Goal: Task Accomplishment & Management: Use online tool/utility

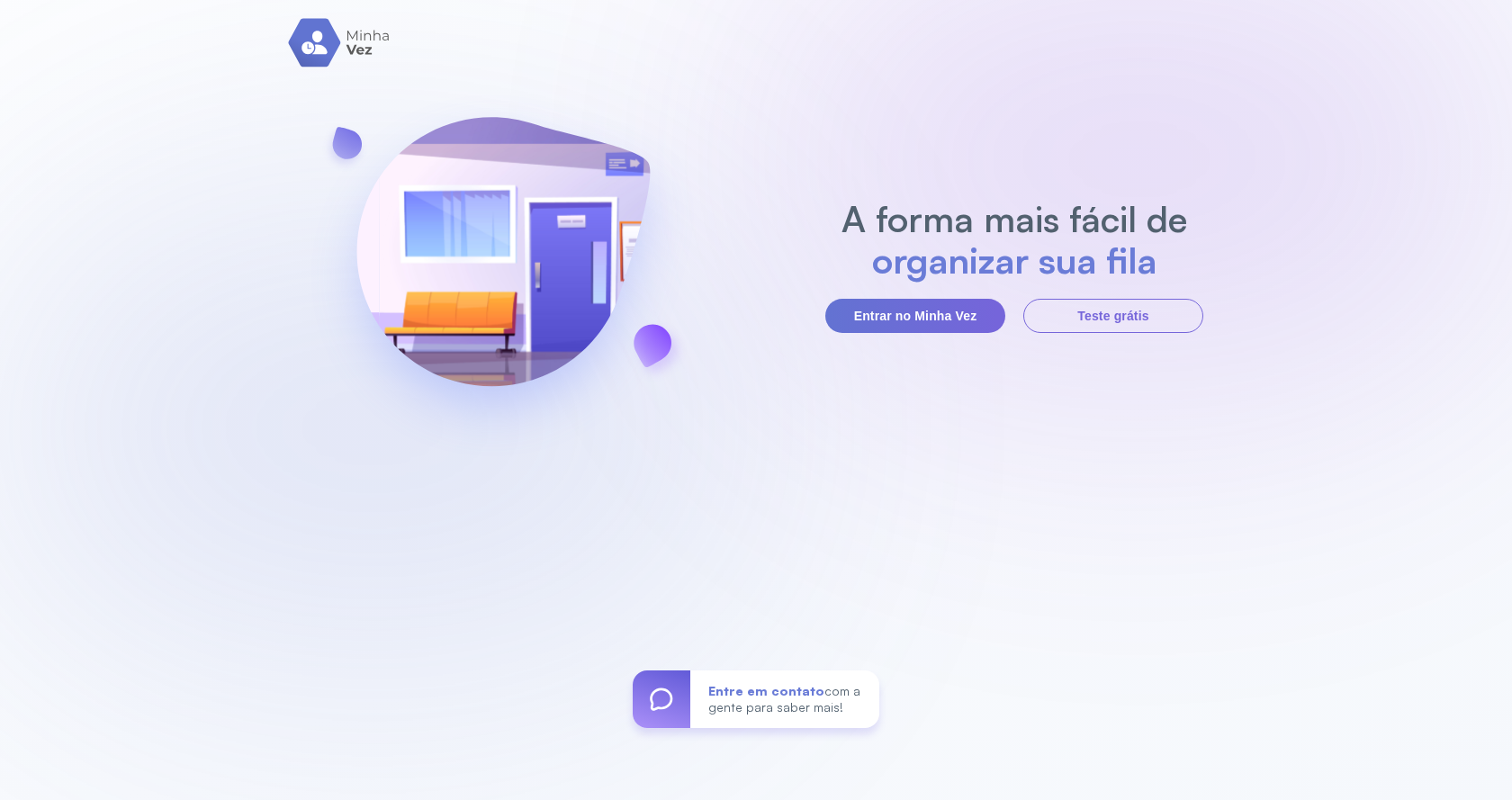
click at [934, 292] on section "A forma mais fácil de organizar sua fila Entrar no Minha Vez Teste grátis" at bounding box center [1014, 265] width 378 height 135
click at [944, 315] on button "Entrar no Minha Vez" at bounding box center [916, 315] width 180 height 34
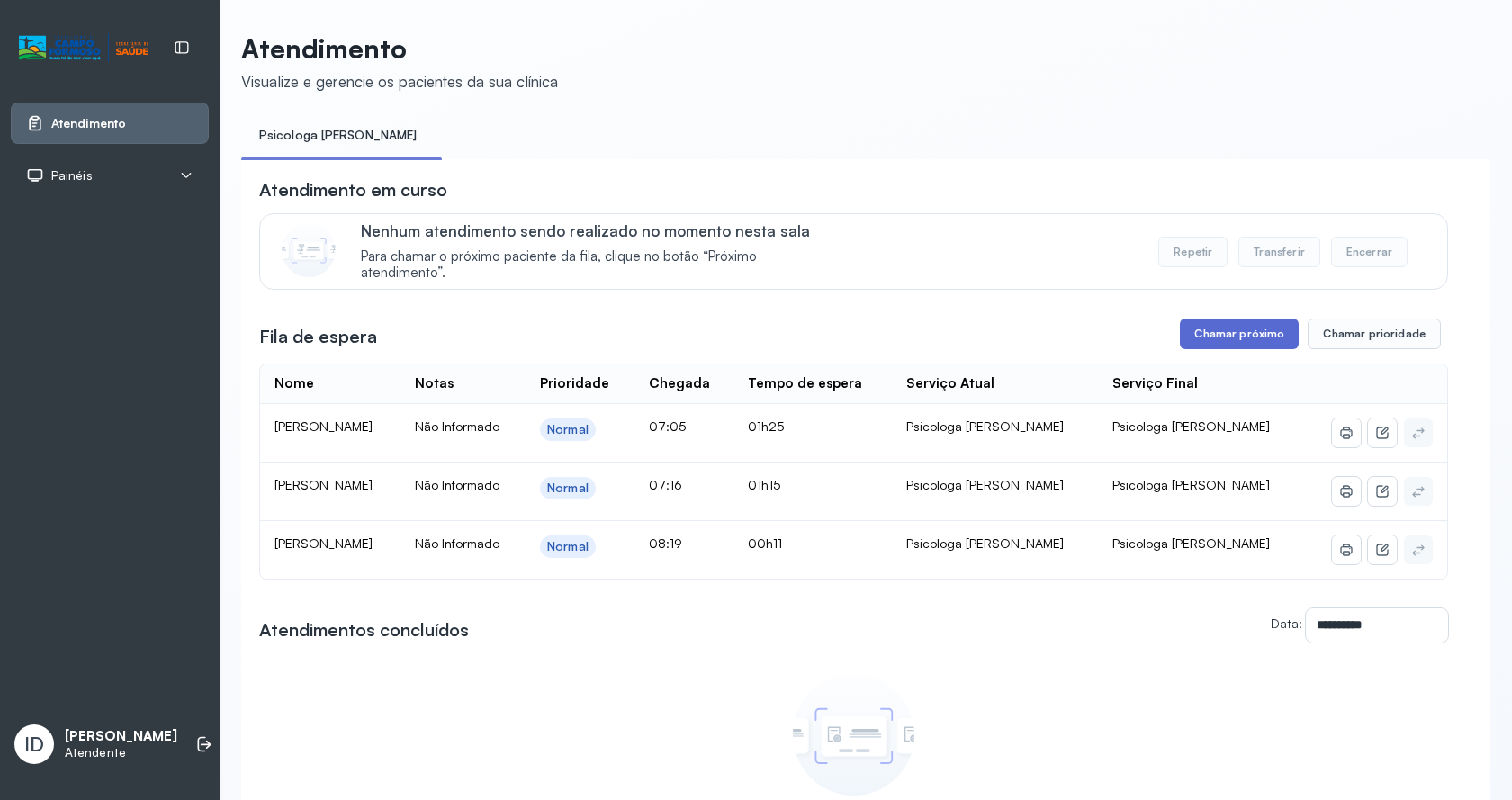
click at [1188, 350] on button "Chamar próximo" at bounding box center [1239, 334] width 118 height 31
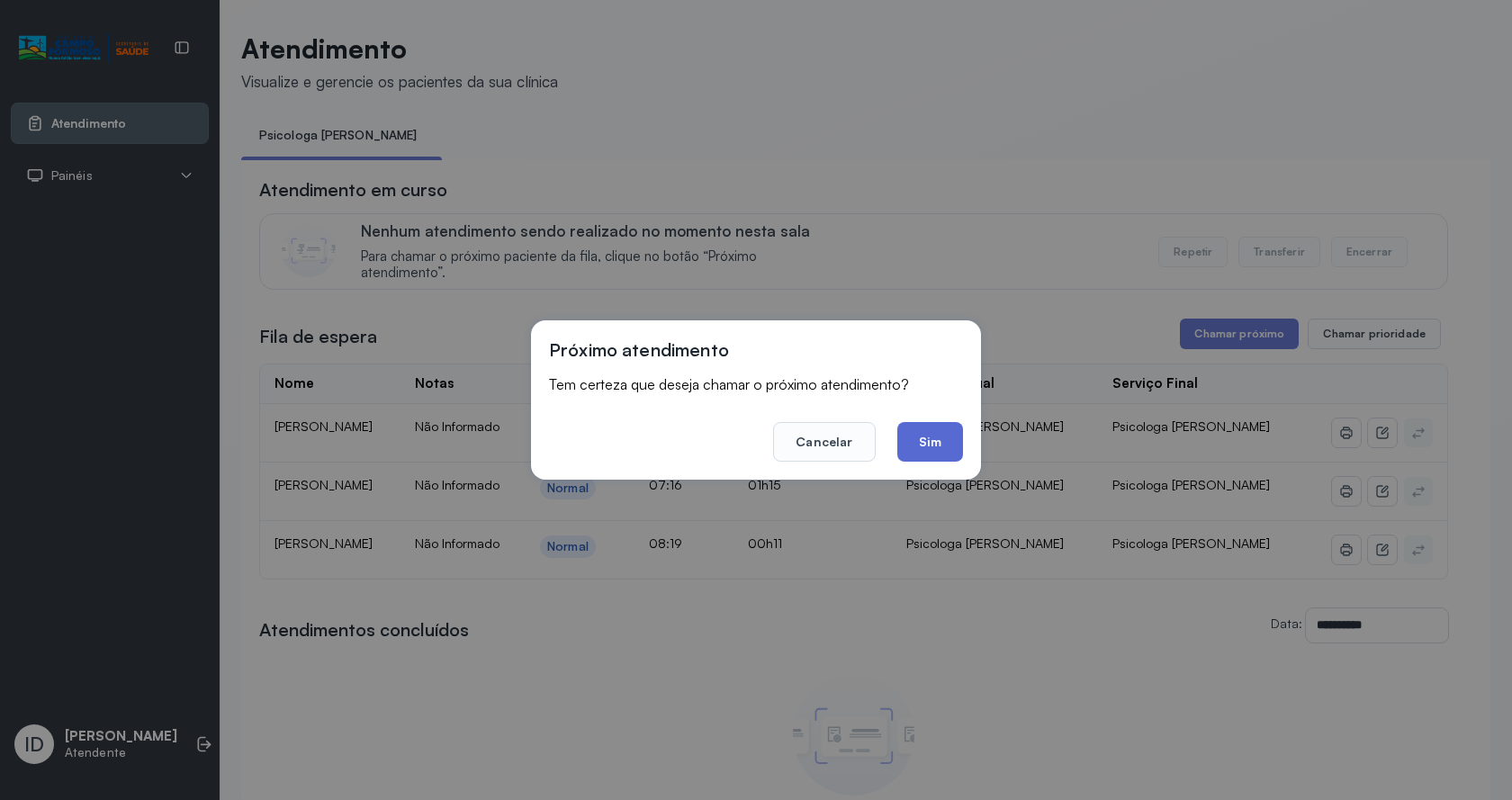
drag, startPoint x: 933, startPoint y: 455, endPoint x: 348, endPoint y: 50, distance: 711.5
click at [930, 452] on button "Sim" at bounding box center [929, 442] width 66 height 40
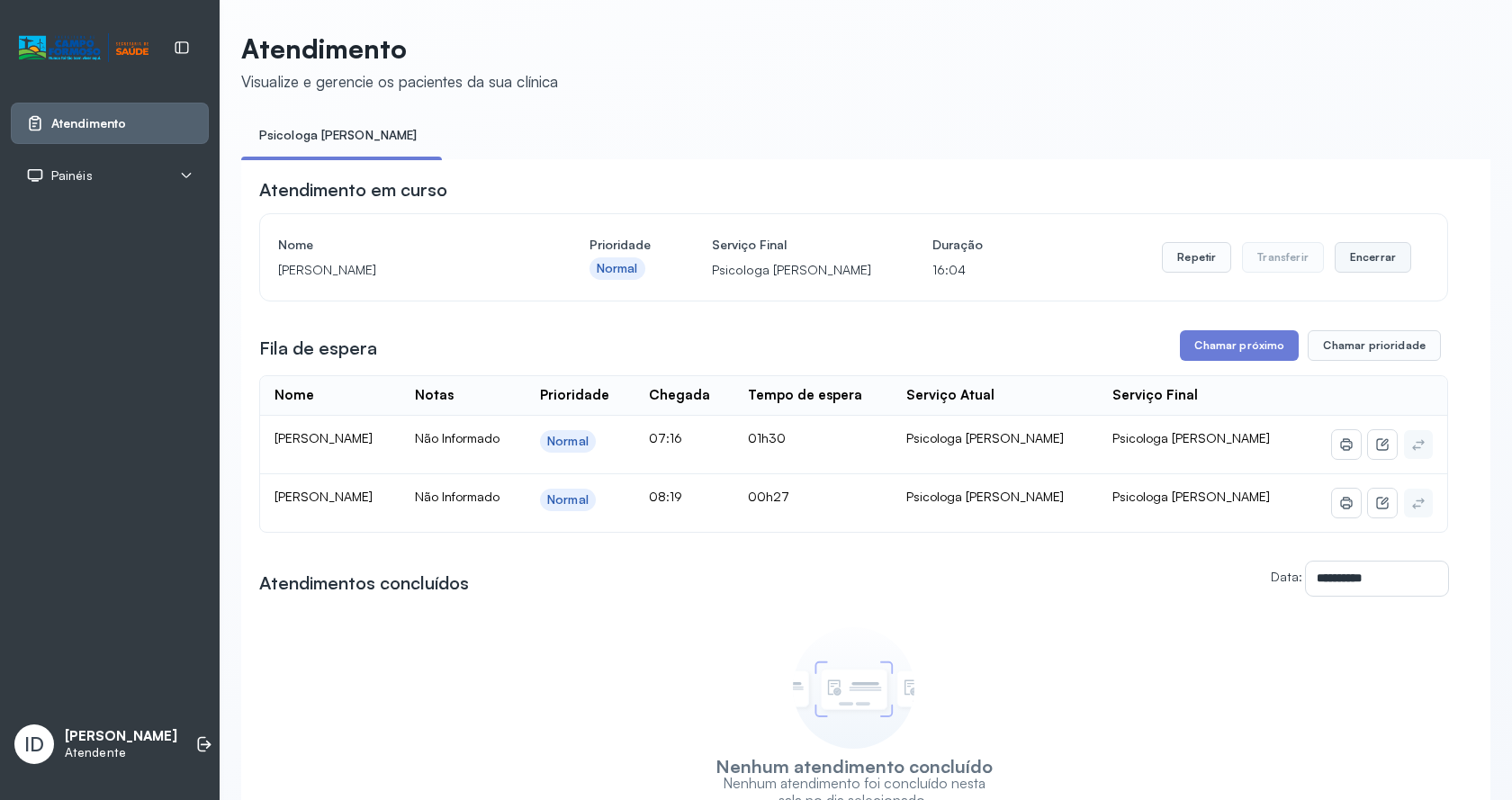
click at [1352, 268] on button "Encerrar" at bounding box center [1373, 257] width 77 height 31
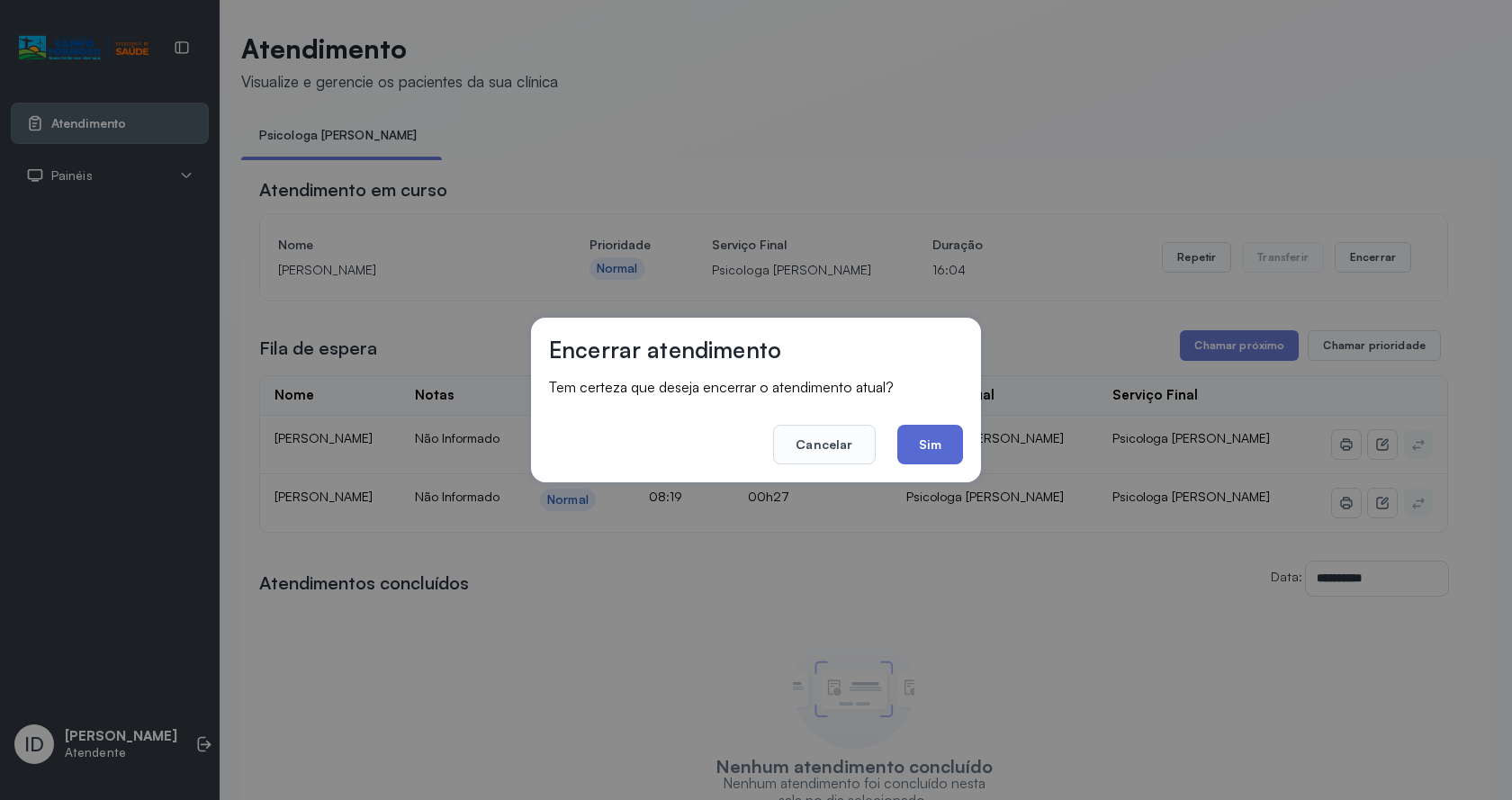
click at [950, 452] on button "Sim" at bounding box center [929, 444] width 66 height 40
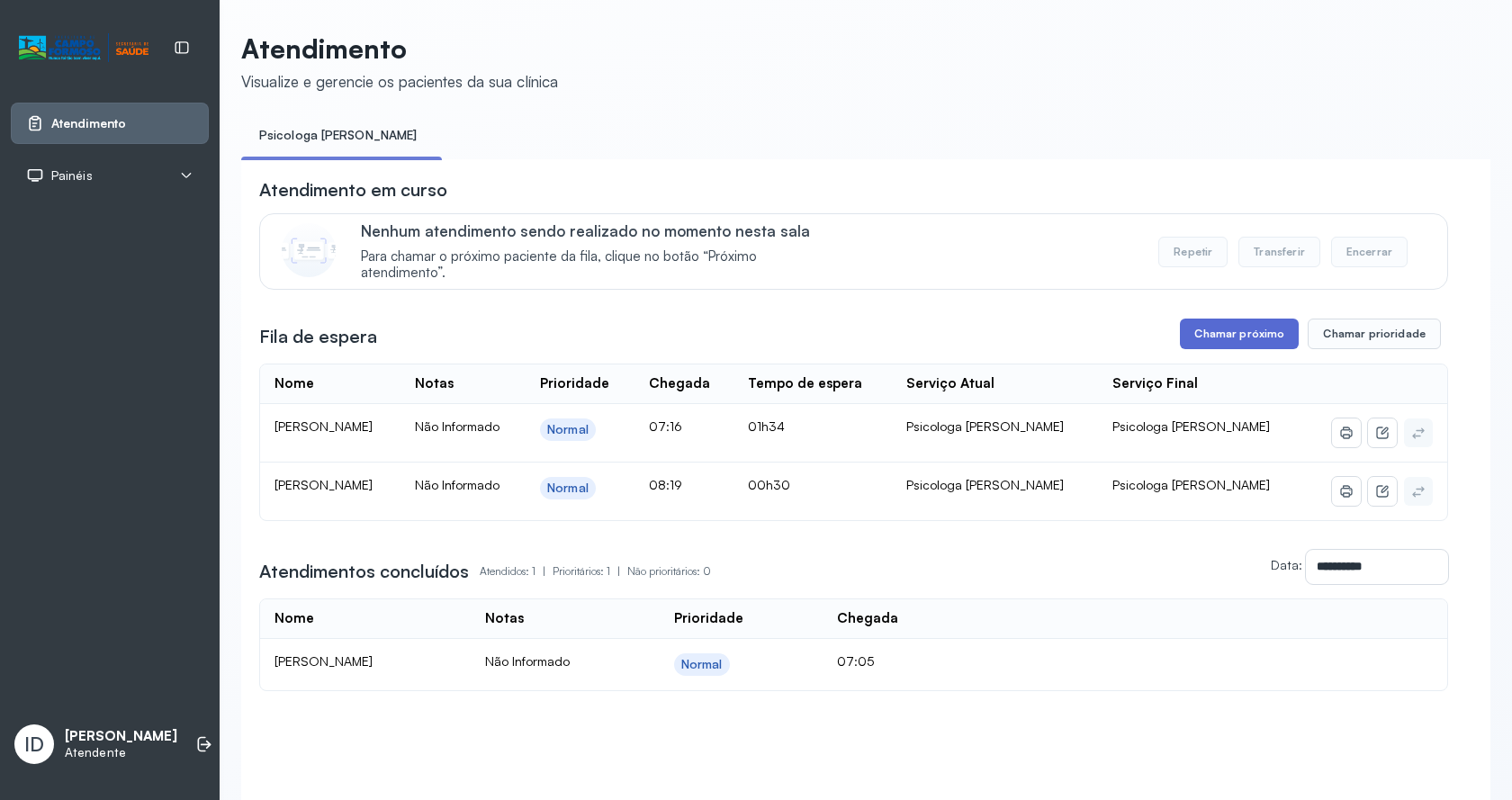
click at [1200, 342] on button "Chamar próximo" at bounding box center [1239, 334] width 118 height 31
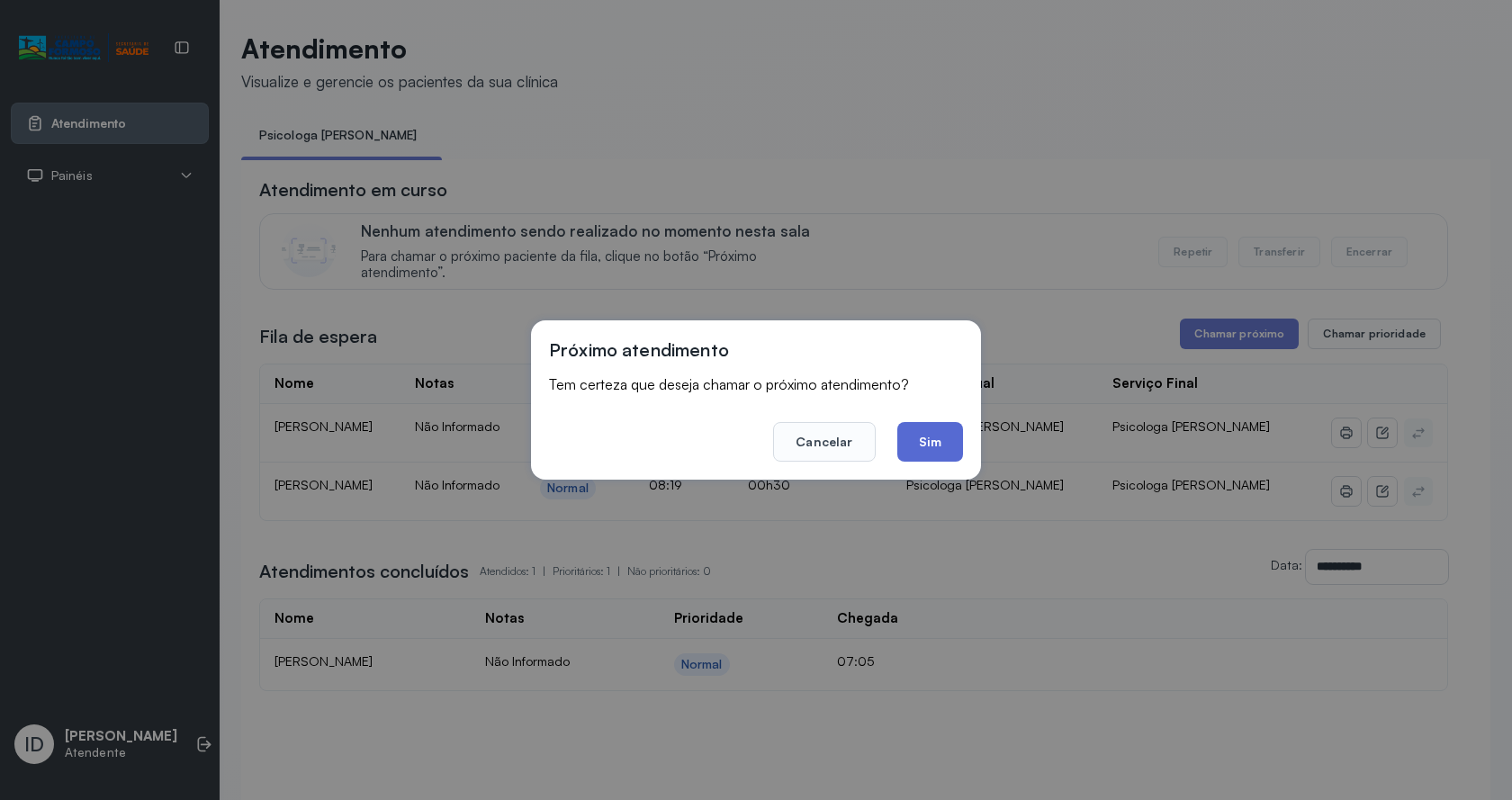
click at [952, 455] on button "Sim" at bounding box center [929, 442] width 66 height 40
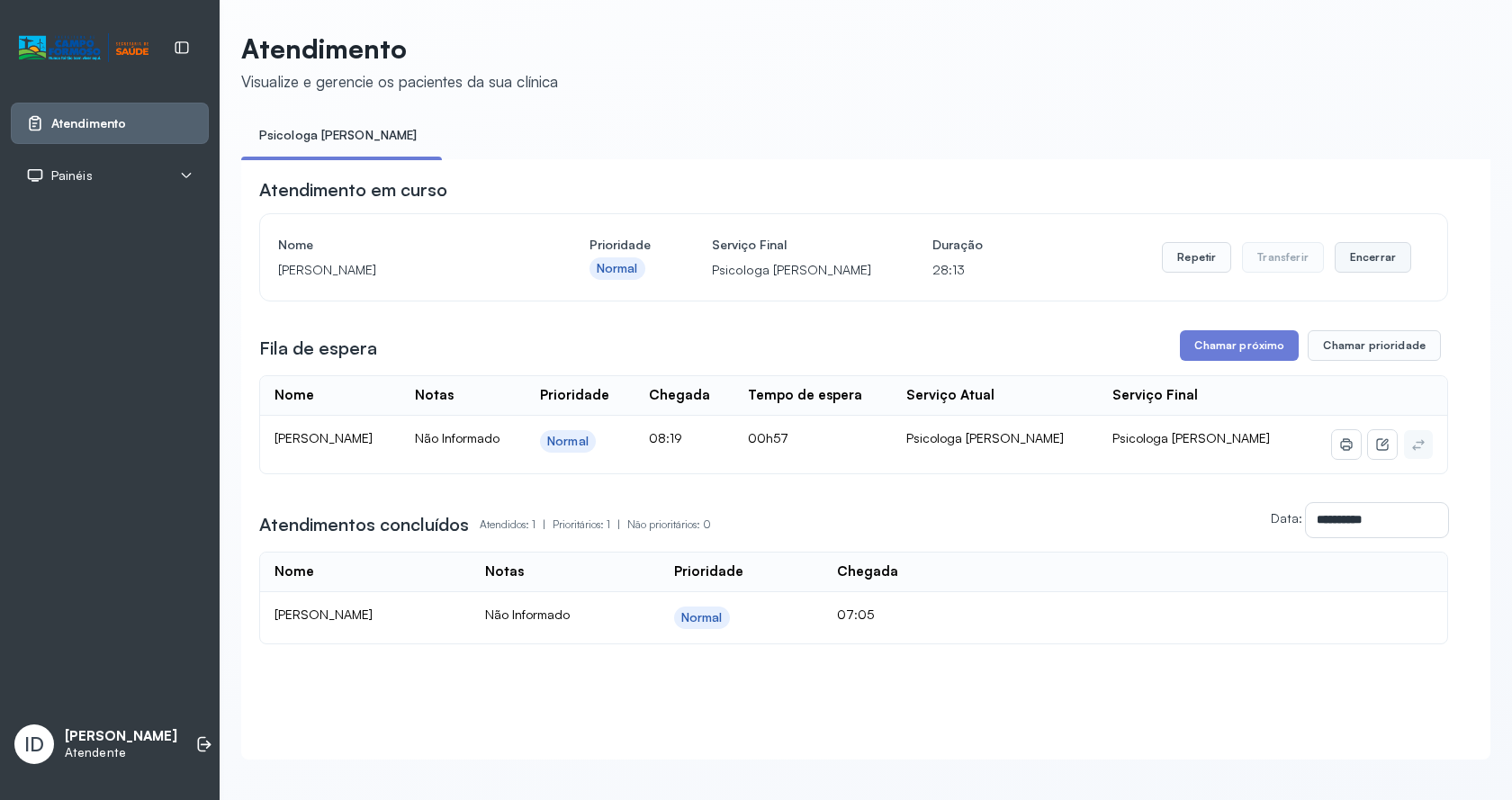
click at [1378, 270] on button "Encerrar" at bounding box center [1373, 257] width 77 height 31
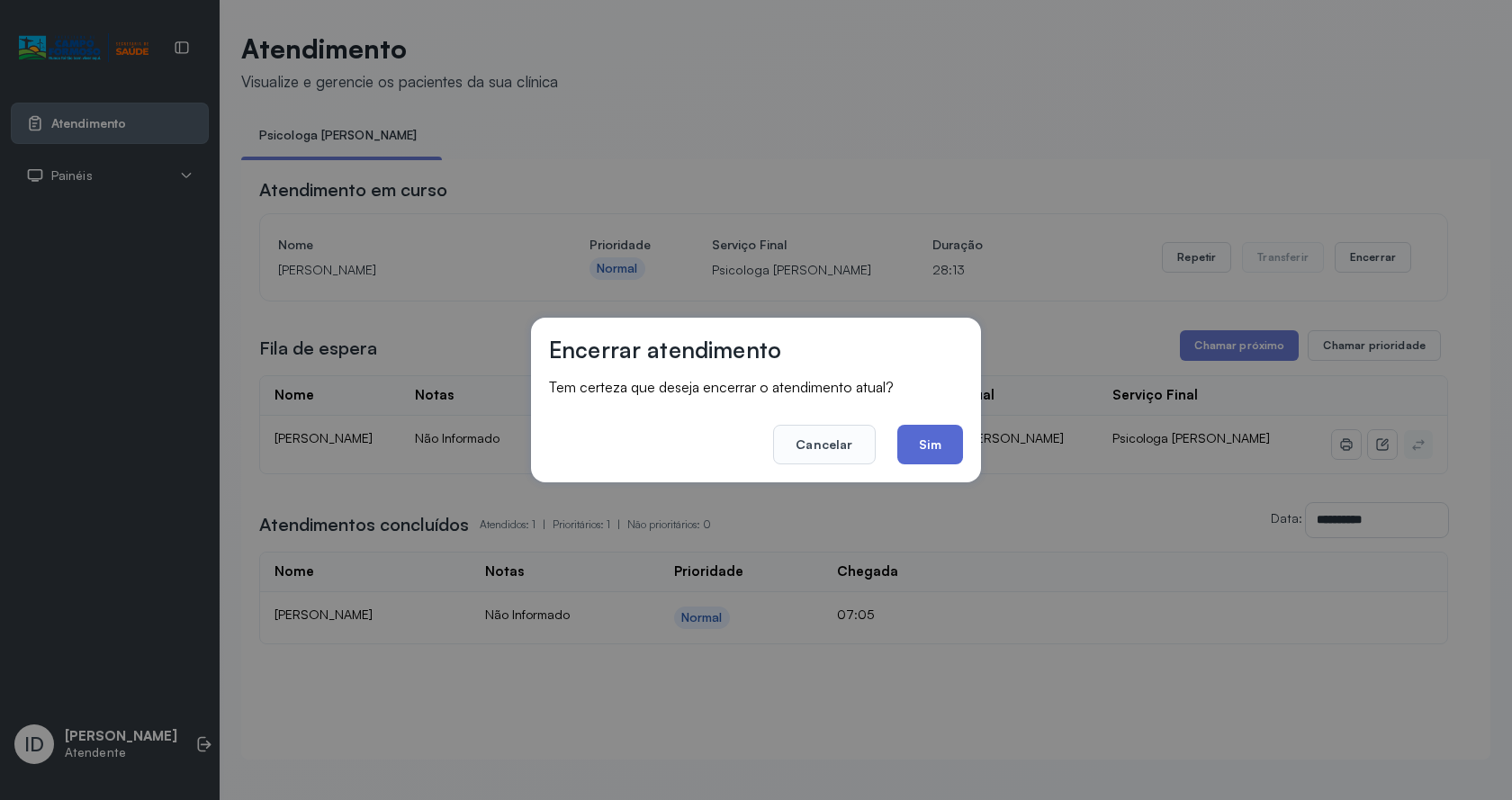
click at [942, 443] on button "Sim" at bounding box center [929, 444] width 66 height 40
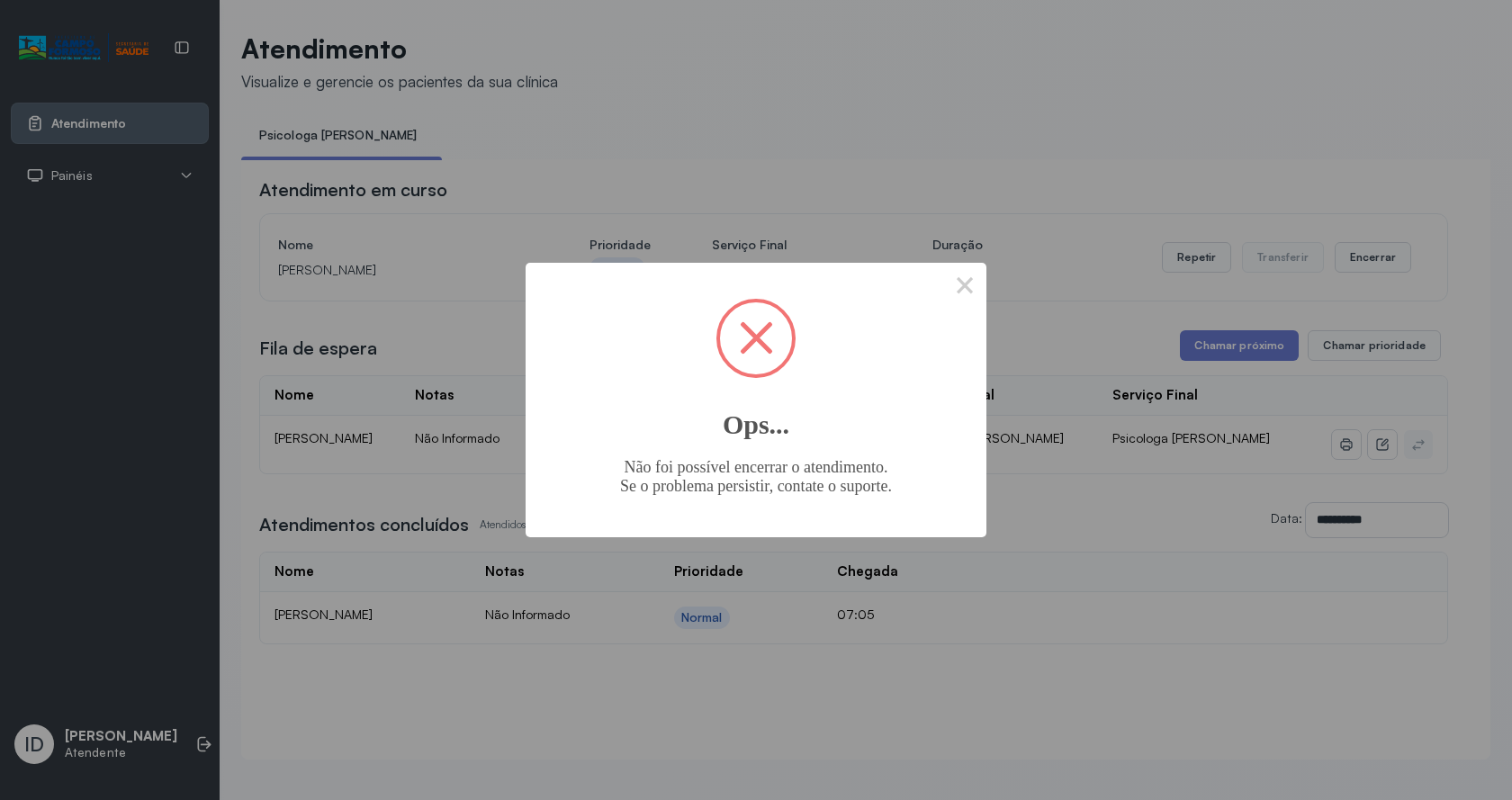
click at [987, 294] on div "× Ops... Não foi possível encerrar o atendimento. Se o problema persistir, cont…" at bounding box center [756, 400] width 1512 height 800
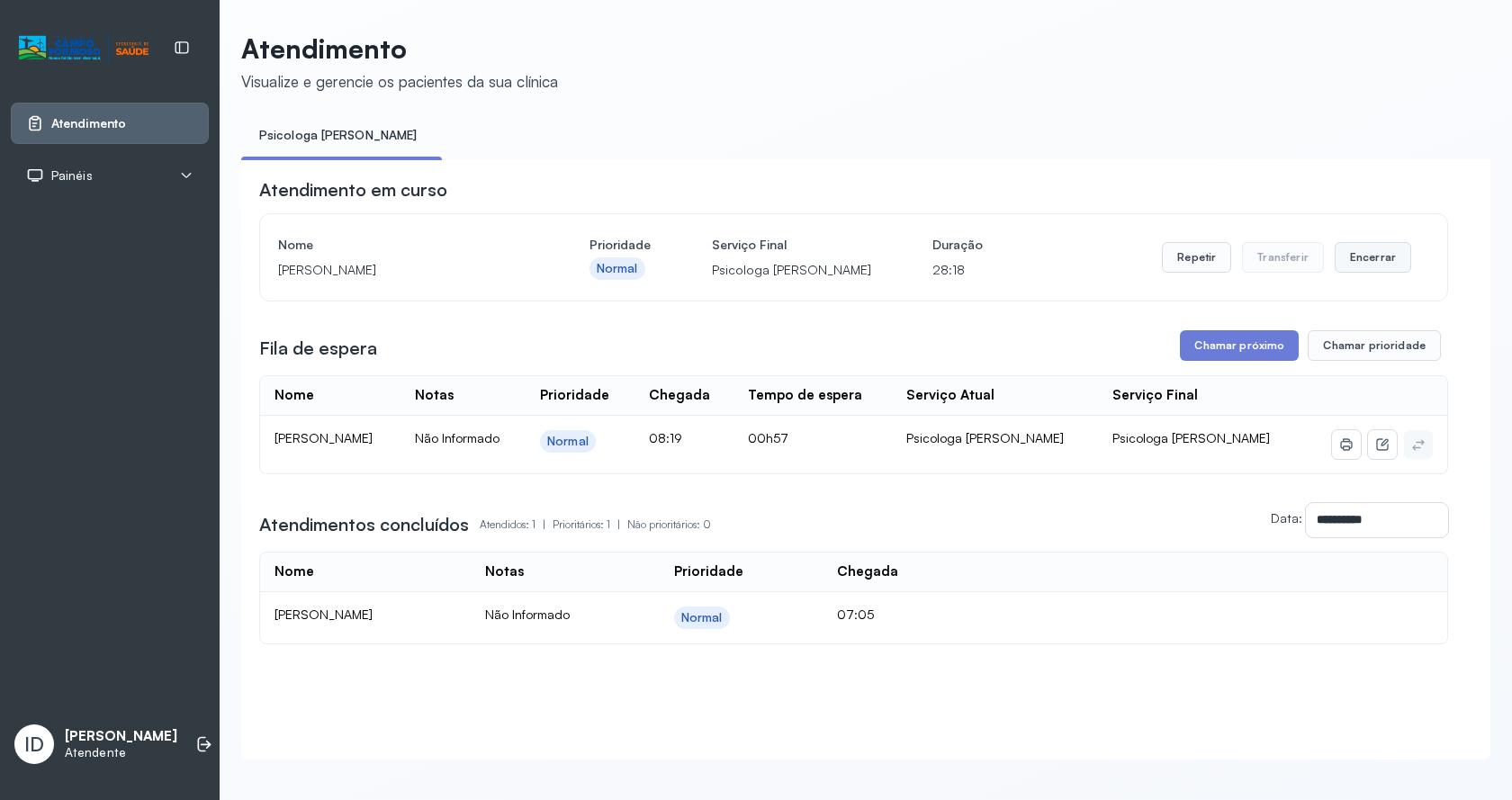
click at [1366, 251] on button "Encerrar" at bounding box center [1373, 257] width 77 height 31
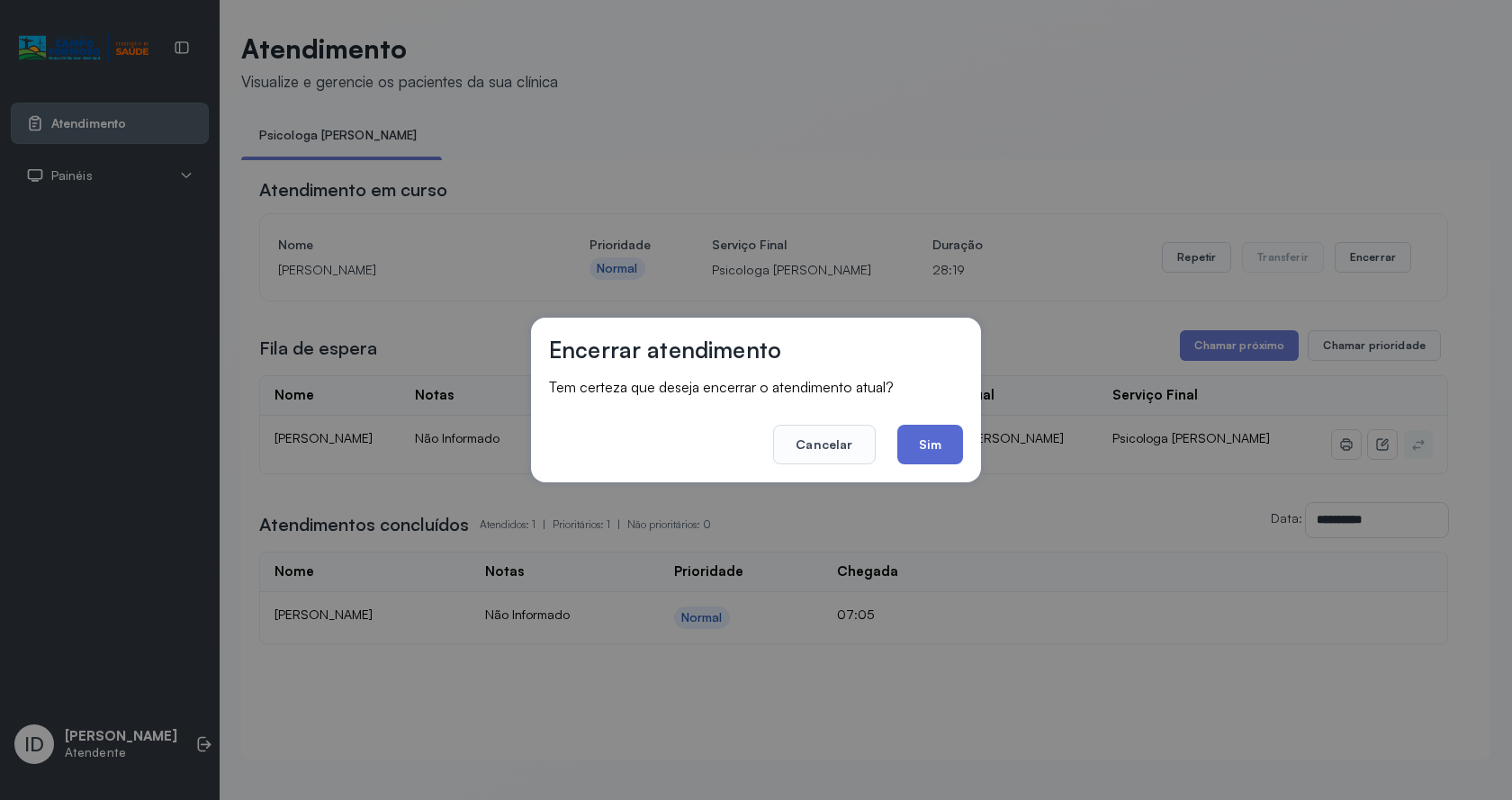
click at [937, 442] on button "Sim" at bounding box center [929, 444] width 66 height 40
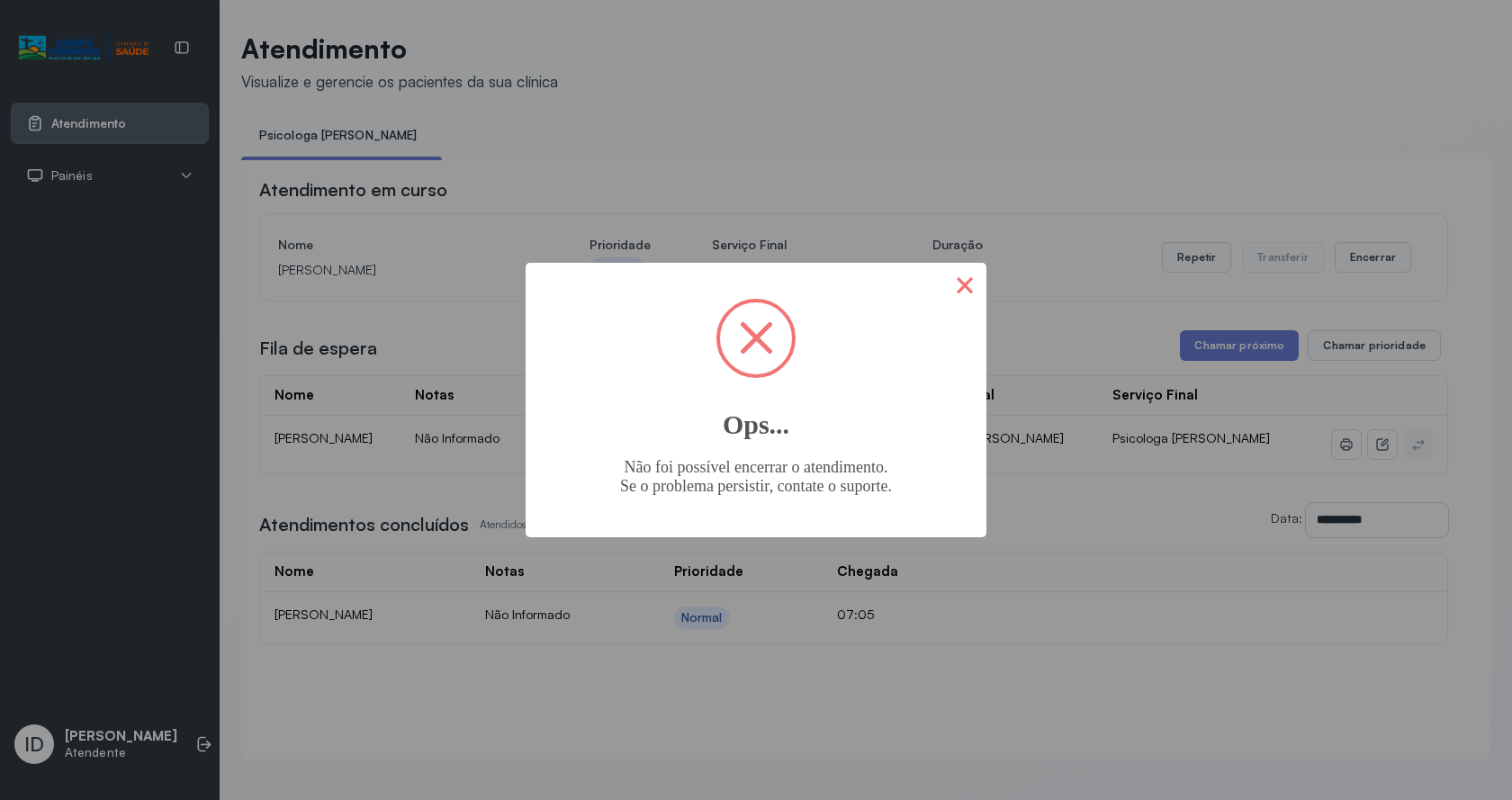
click at [958, 276] on button "×" at bounding box center [965, 284] width 43 height 43
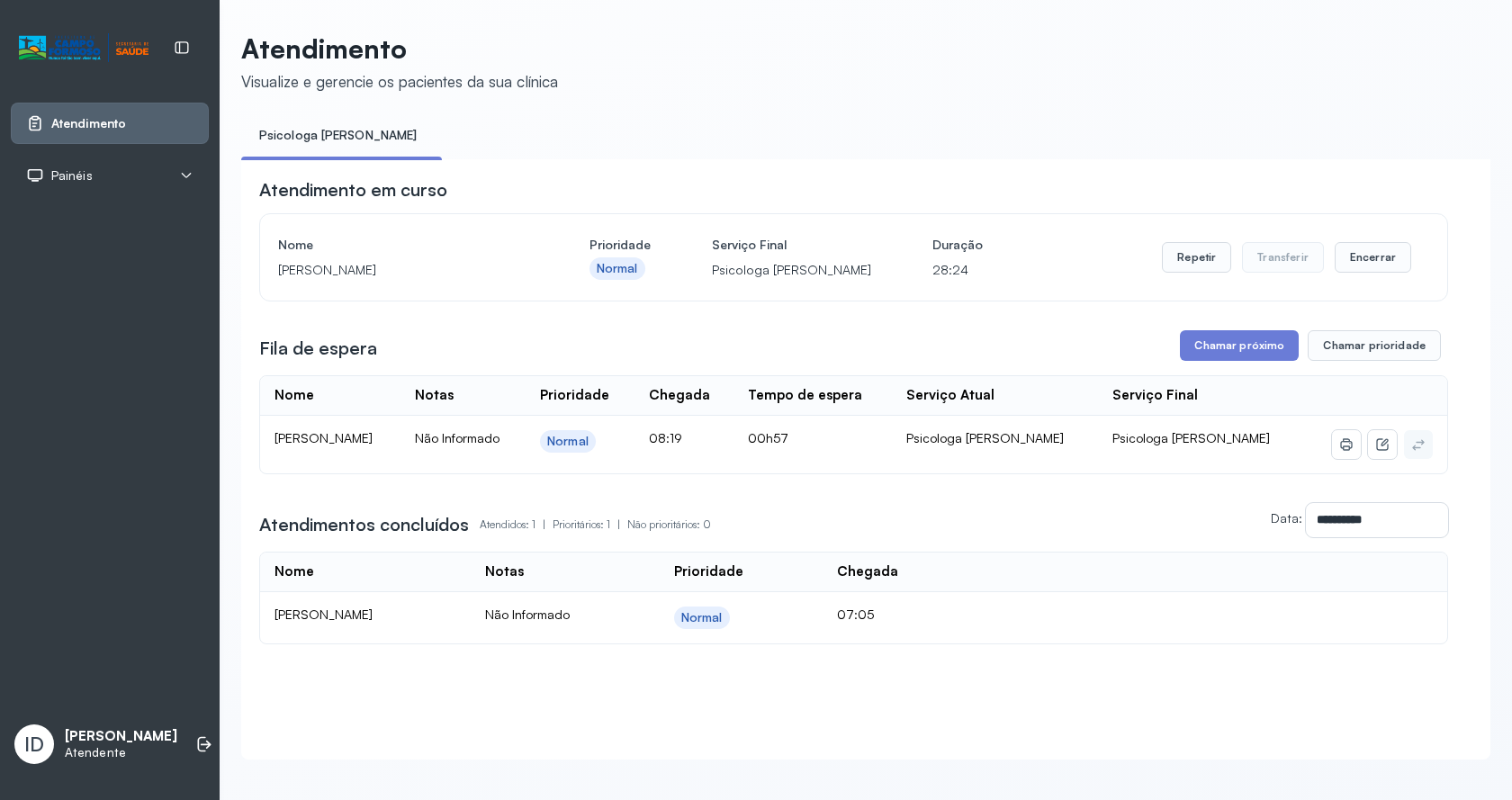
click at [1082, 621] on td at bounding box center [1210, 617] width 475 height 51
